Goal: Information Seeking & Learning: Compare options

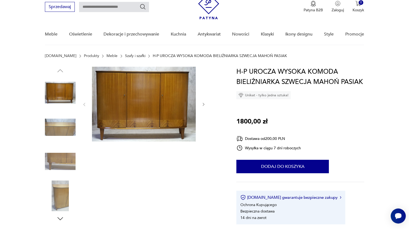
scroll to position [24, 0]
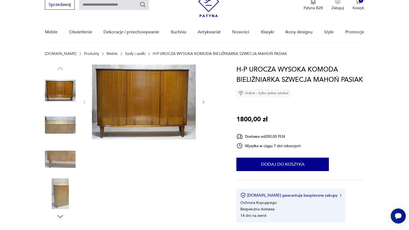
click at [202, 101] on icon "button" at bounding box center [203, 102] width 5 height 5
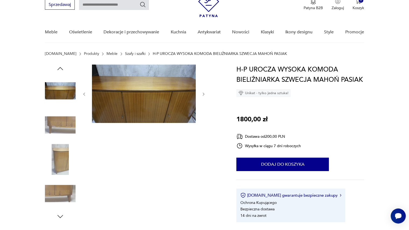
click at [202, 101] on div at bounding box center [144, 94] width 124 height 59
click at [203, 93] on icon "button" at bounding box center [204, 93] width 2 height 3
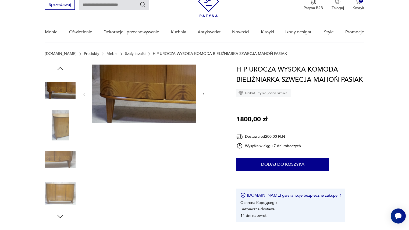
click at [203, 93] on icon "button" at bounding box center [204, 93] width 2 height 3
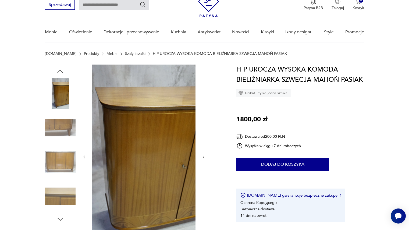
click at [205, 156] on icon "button" at bounding box center [203, 157] width 5 height 5
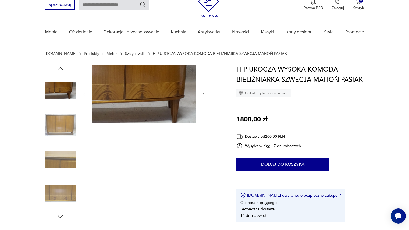
click at [201, 93] on icon "button" at bounding box center [203, 94] width 5 height 5
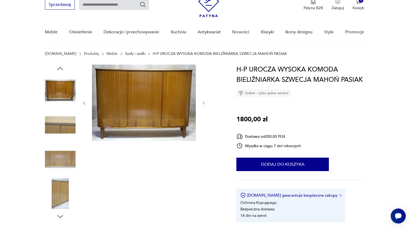
click at [203, 102] on icon "button" at bounding box center [203, 103] width 5 height 5
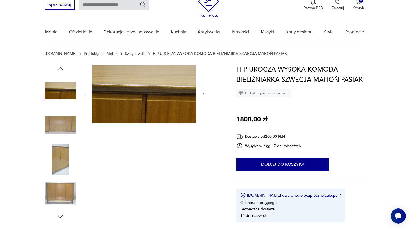
click at [203, 94] on icon "button" at bounding box center [203, 94] width 5 height 5
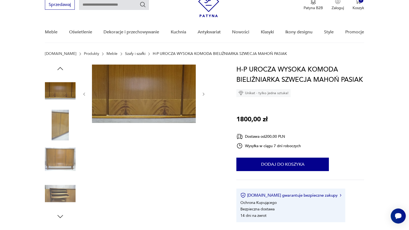
click at [203, 94] on icon "button" at bounding box center [203, 94] width 5 height 5
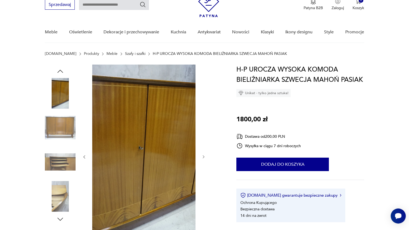
click at [203, 155] on icon "button" at bounding box center [203, 157] width 5 height 5
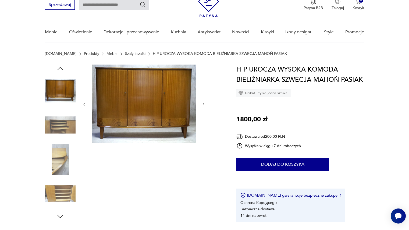
click at [64, 123] on img at bounding box center [60, 125] width 31 height 31
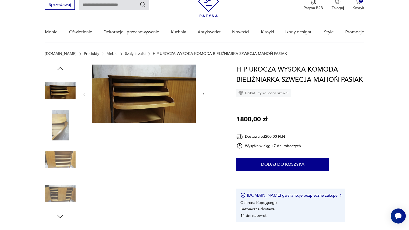
click at [64, 155] on img at bounding box center [60, 159] width 31 height 31
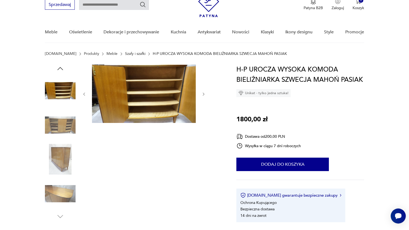
click at [143, 88] on img at bounding box center [144, 94] width 104 height 58
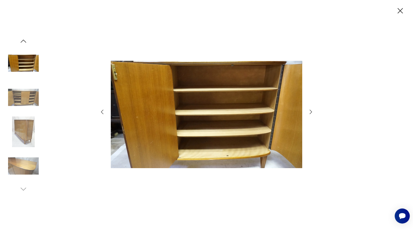
click at [309, 110] on icon "button" at bounding box center [311, 112] width 6 height 6
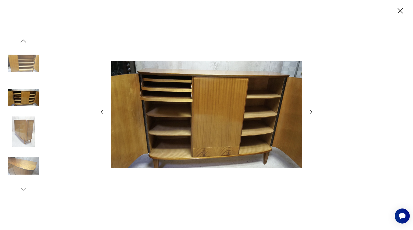
click at [309, 110] on icon "button" at bounding box center [311, 112] width 6 height 6
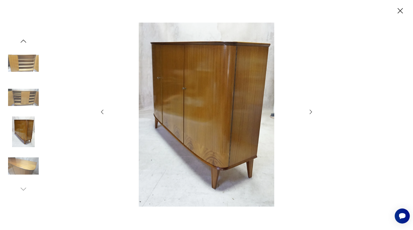
click at [309, 110] on icon "button" at bounding box center [311, 112] width 6 height 6
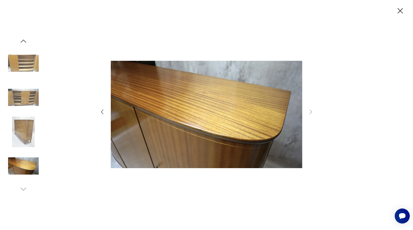
click at [399, 12] on icon "button" at bounding box center [399, 10] width 9 height 9
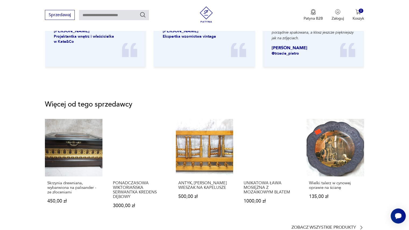
scroll to position [642, 0]
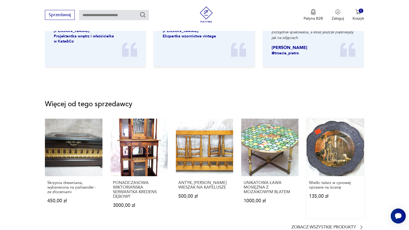
click at [338, 142] on link "Wielki talerz w cynowej oprawie na ścianę 135,00 zł" at bounding box center [334, 168] width 57 height 99
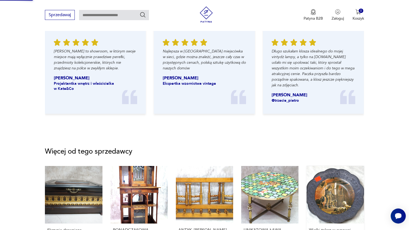
scroll to position [341, 0]
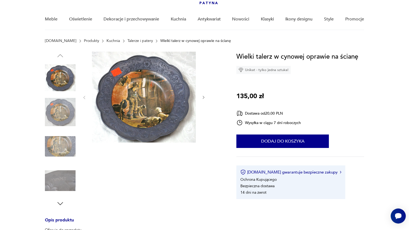
scroll to position [48, 0]
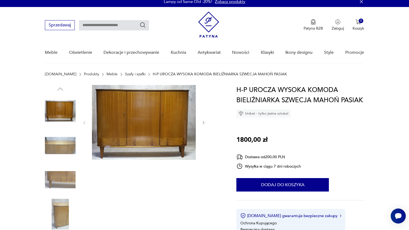
scroll to position [3, 0]
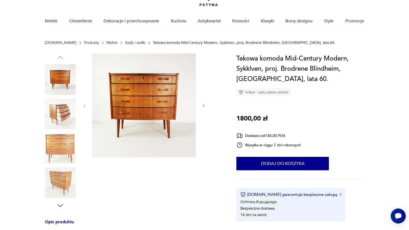
scroll to position [35, 0]
click at [204, 105] on icon "button" at bounding box center [204, 106] width 2 height 3
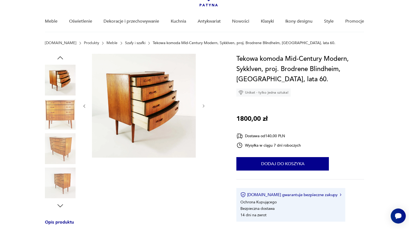
click at [204, 105] on icon "button" at bounding box center [204, 106] width 2 height 3
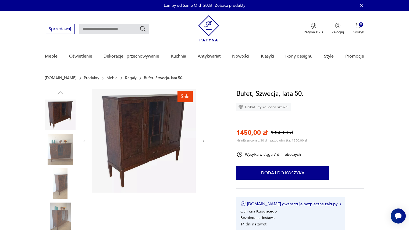
click at [60, 150] on img at bounding box center [60, 149] width 31 height 31
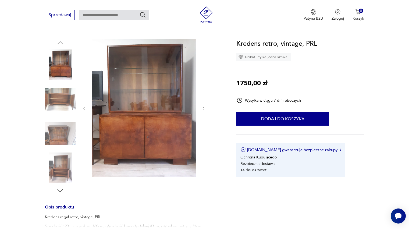
scroll to position [50, 0]
click at [55, 95] on img at bounding box center [60, 99] width 31 height 31
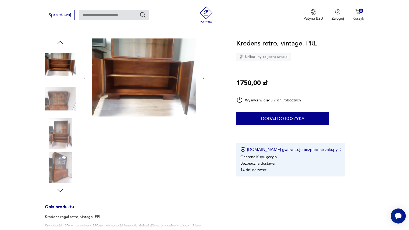
click at [62, 138] on img at bounding box center [60, 133] width 31 height 31
